Goal: Information Seeking & Learning: Learn about a topic

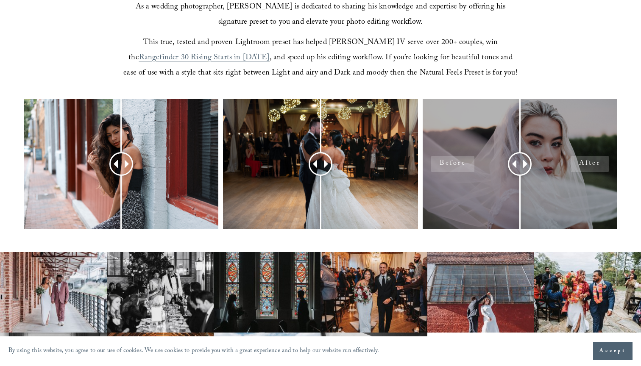
scroll to position [306, 0]
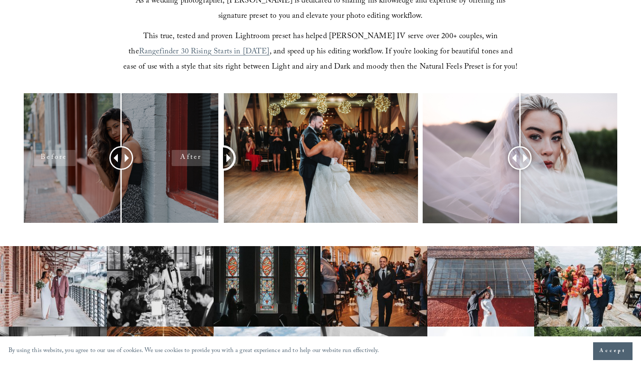
drag, startPoint x: 318, startPoint y: 162, endPoint x: 181, endPoint y: 212, distance: 146.0
click at [181, 212] on div at bounding box center [320, 169] width 641 height 152
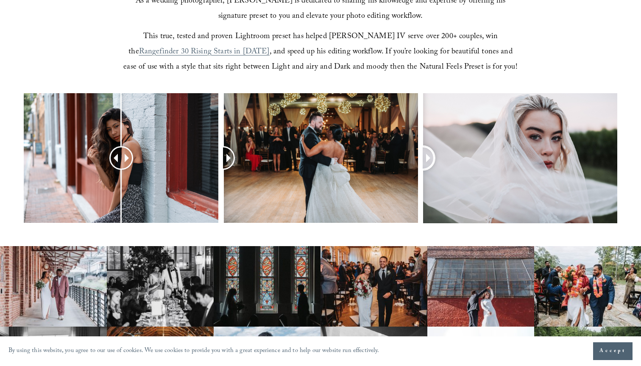
drag, startPoint x: 521, startPoint y: 163, endPoint x: 379, endPoint y: 237, distance: 160.5
click at [379, 237] on div at bounding box center [320, 169] width 641 height 152
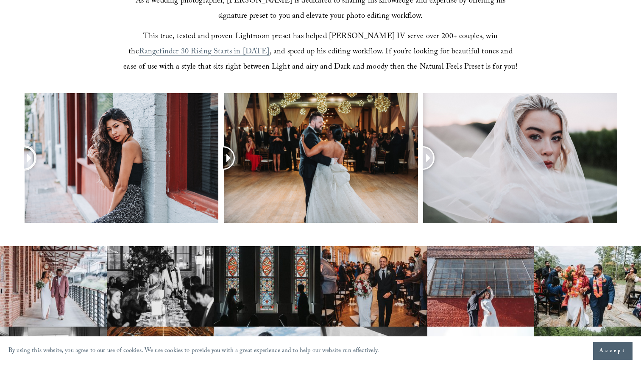
drag, startPoint x: 124, startPoint y: 157, endPoint x: 0, endPoint y: 180, distance: 125.9
click at [0, 180] on div at bounding box center [320, 169] width 641 height 152
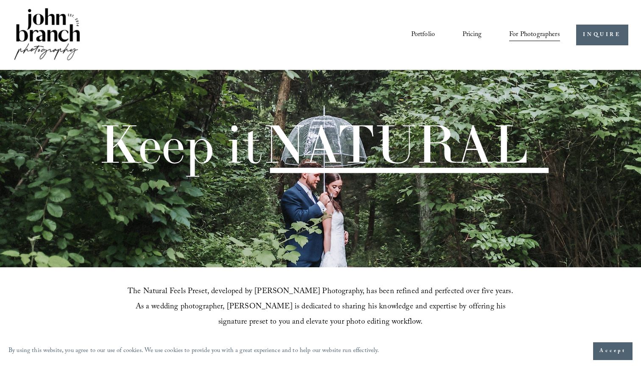
scroll to position [0, 0]
click at [425, 32] on link "Portfolio" at bounding box center [423, 35] width 24 height 14
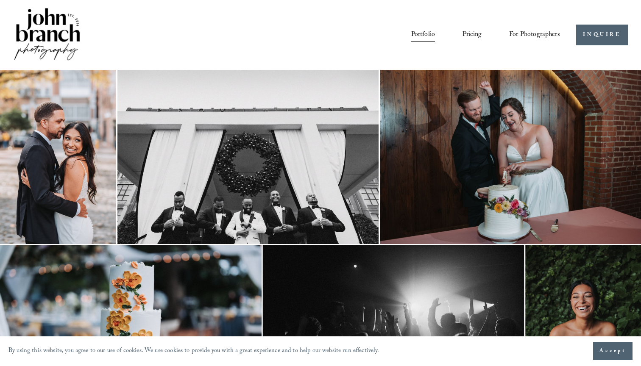
click at [95, 161] on img at bounding box center [58, 157] width 116 height 174
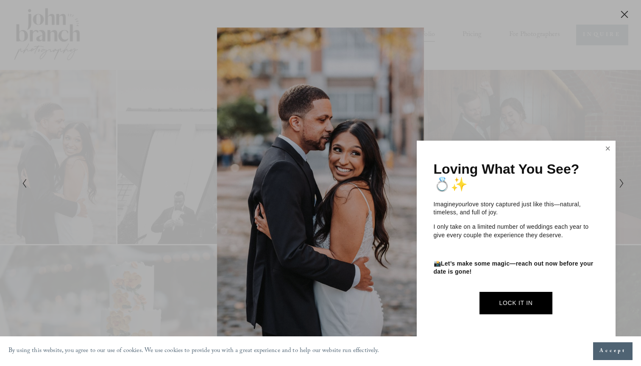
click at [609, 150] on link "Close" at bounding box center [607, 149] width 13 height 14
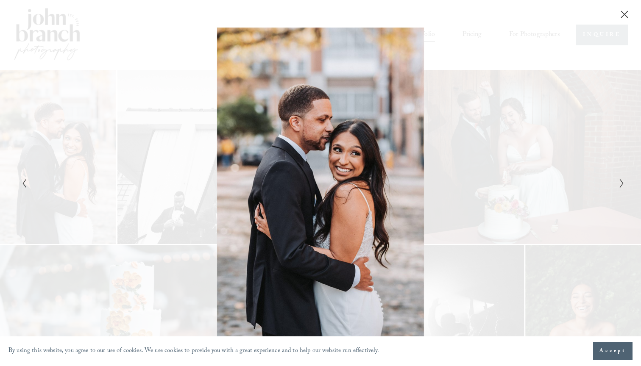
click at [623, 186] on icon "Next Slide" at bounding box center [622, 183] width 6 height 10
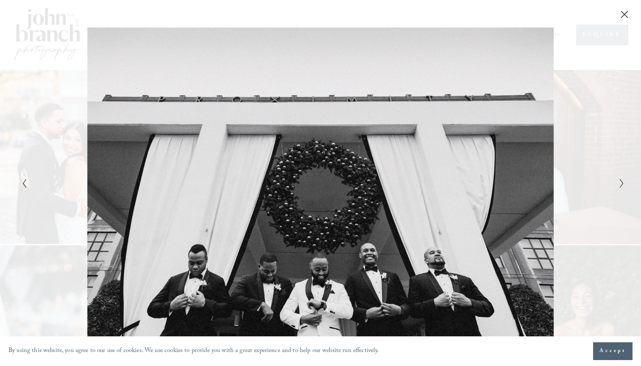
click at [622, 186] on icon "Next Slide" at bounding box center [622, 183] width 6 height 10
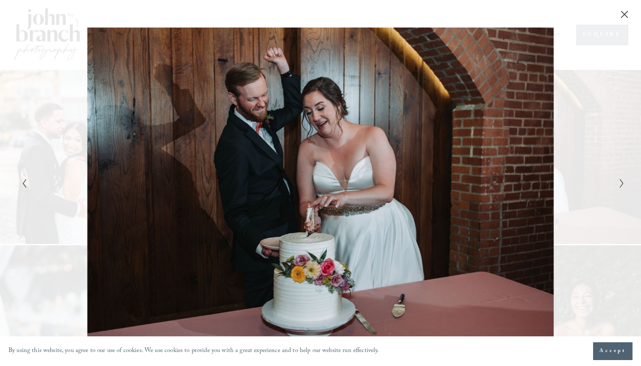
click at [622, 186] on icon "Next Slide" at bounding box center [622, 183] width 6 height 10
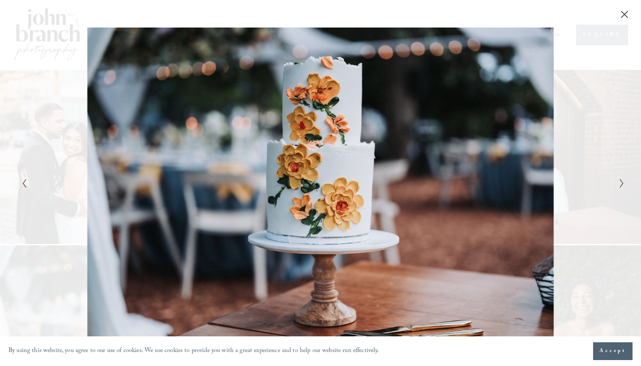
click at [622, 186] on icon "Next Slide" at bounding box center [622, 183] width 6 height 10
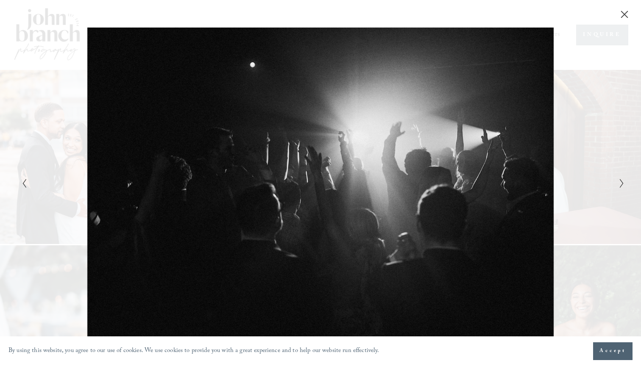
click at [622, 186] on icon "Next Slide" at bounding box center [622, 183] width 6 height 10
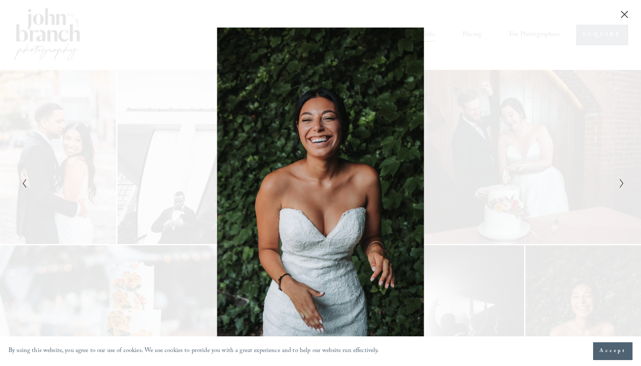
click at [622, 186] on icon "Next Slide" at bounding box center [622, 183] width 6 height 10
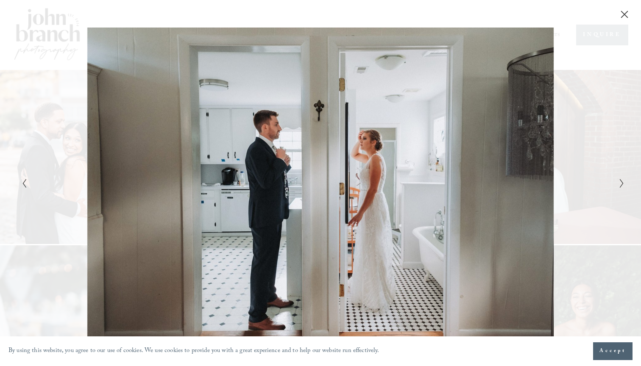
click at [622, 186] on icon "Next Slide" at bounding box center [622, 183] width 6 height 10
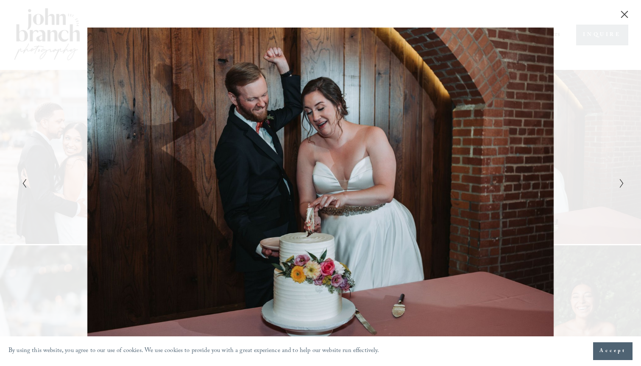
click at [572, 143] on div "Gallery" at bounding box center [470, 183] width 301 height 311
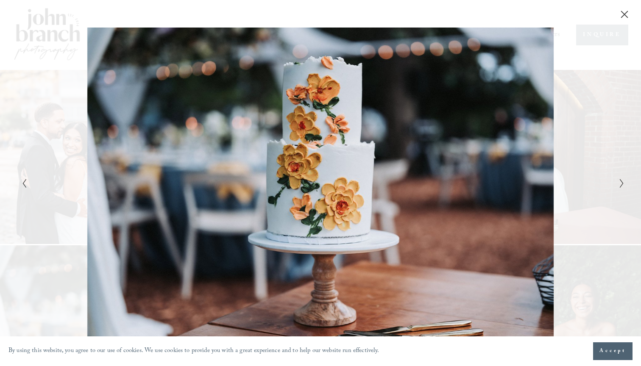
click at [624, 15] on icon "Close" at bounding box center [624, 14] width 7 height 7
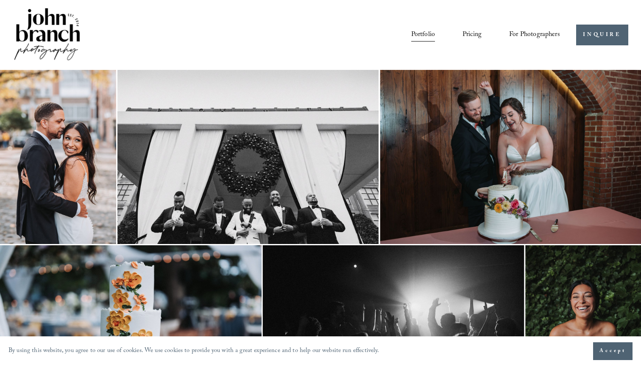
click at [467, 33] on link "Pricing" at bounding box center [471, 35] width 19 height 14
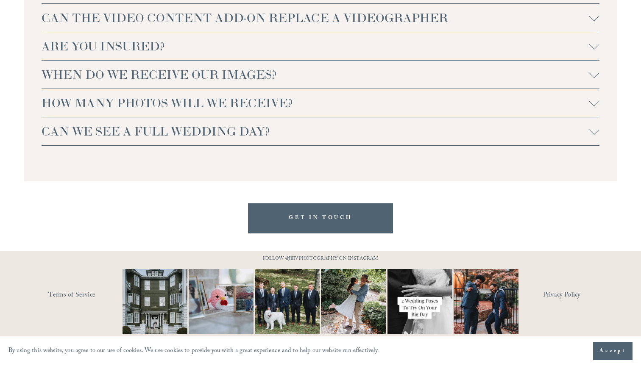
scroll to position [1903, 0]
